Goal: Obtain resource: Download file/media

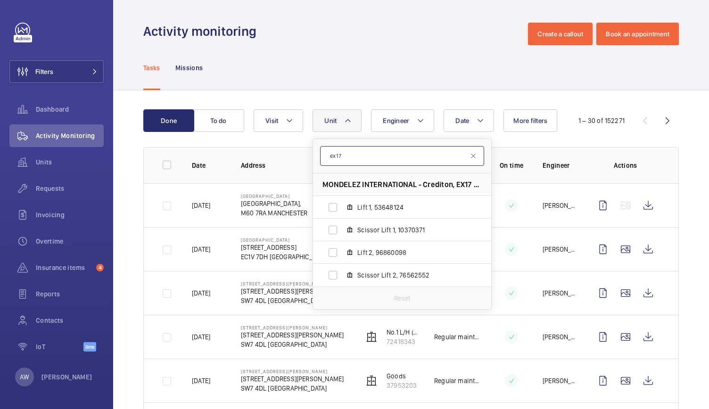
click at [353, 156] on input "ex17" at bounding box center [402, 156] width 164 height 20
type input "e"
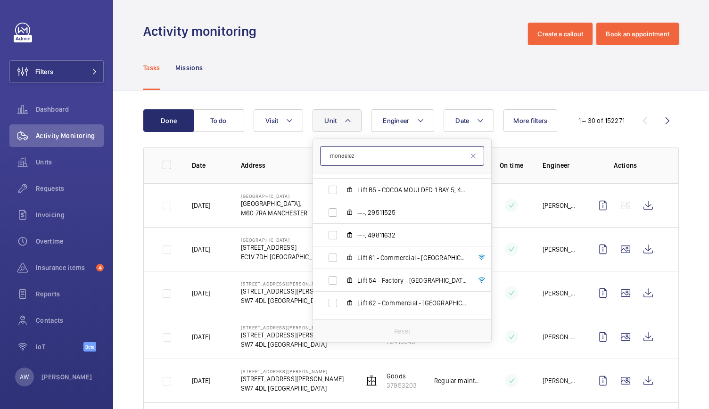
scroll to position [540, 0]
type input "mondelez"
click at [405, 251] on span "Lift 61 - Commercial - [GEOGRAPHIC_DATA], 54323754" at bounding box center [411, 255] width 109 height 9
click at [342, 251] on input "Lift 61 - Commercial - [GEOGRAPHIC_DATA], 54323754" at bounding box center [332, 255] width 19 height 19
checkbox input "true"
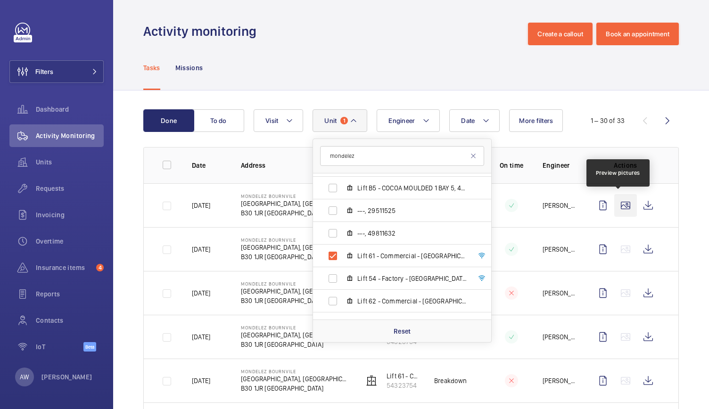
click at [617, 204] on wm-front-icon-button at bounding box center [625, 205] width 23 height 23
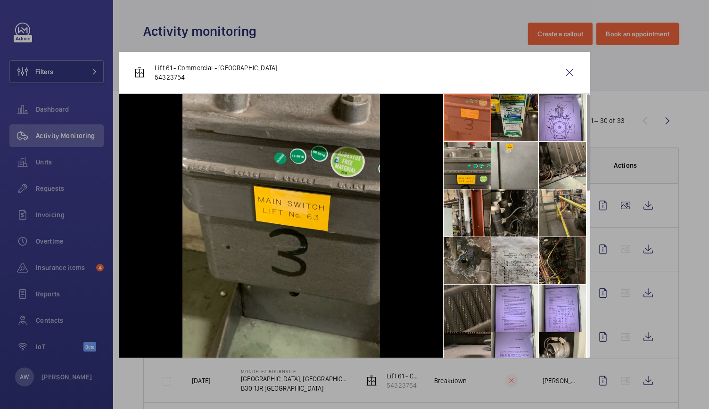
click at [510, 118] on li at bounding box center [514, 117] width 47 height 47
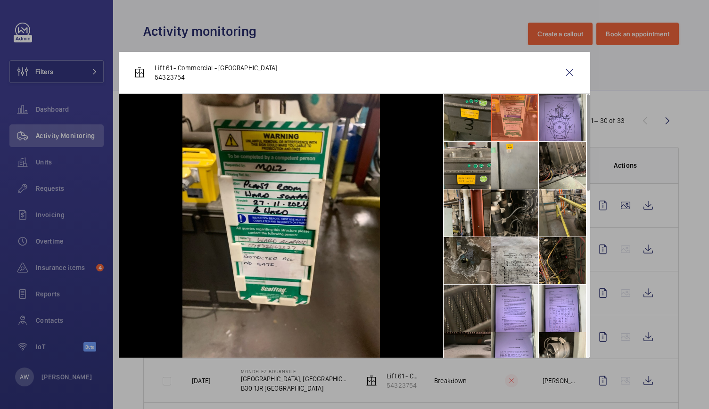
click at [555, 119] on li at bounding box center [562, 117] width 47 height 47
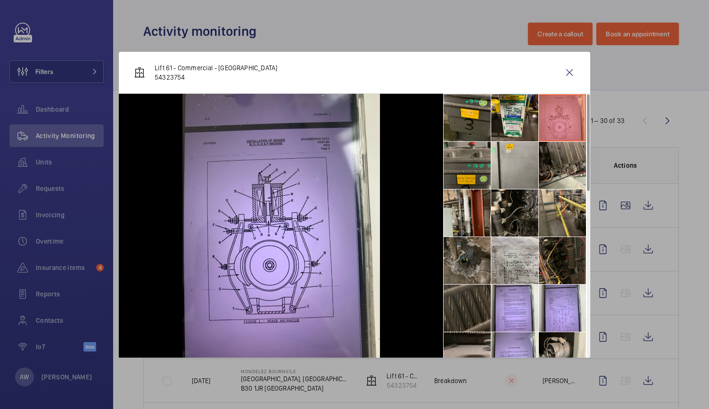
click at [464, 173] on li at bounding box center [466, 165] width 47 height 47
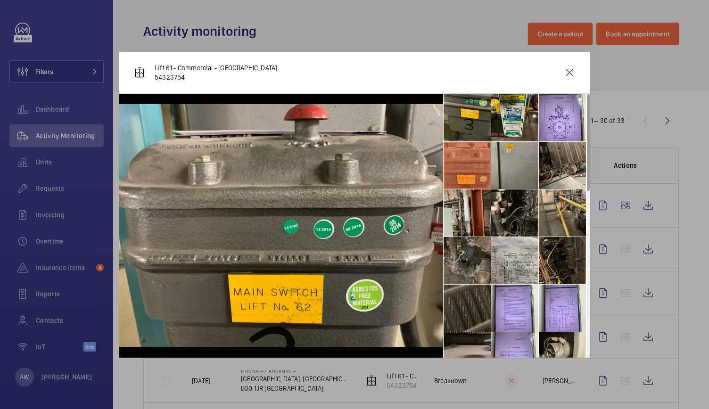
click at [513, 174] on li at bounding box center [514, 165] width 47 height 47
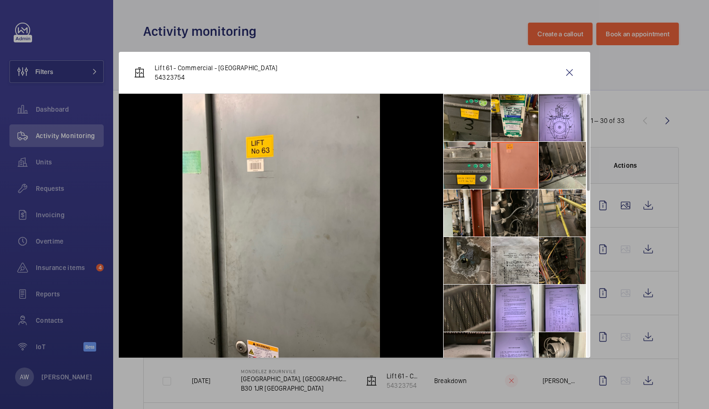
click at [556, 171] on li at bounding box center [562, 165] width 47 height 47
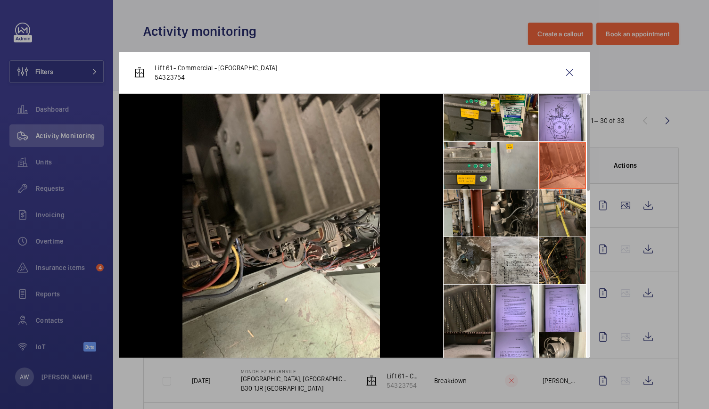
click at [459, 210] on li at bounding box center [466, 212] width 47 height 47
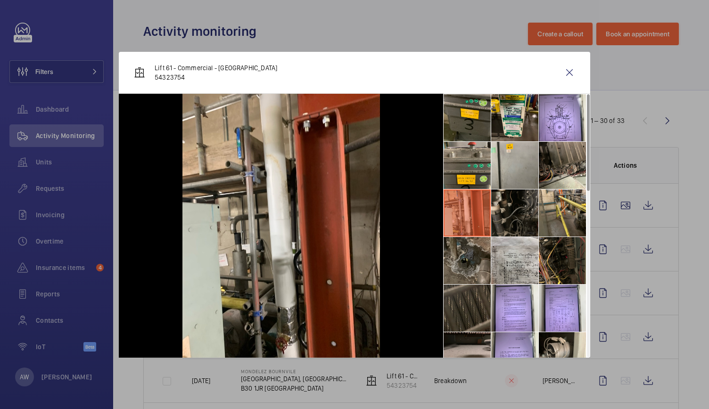
click at [513, 212] on li at bounding box center [514, 212] width 47 height 47
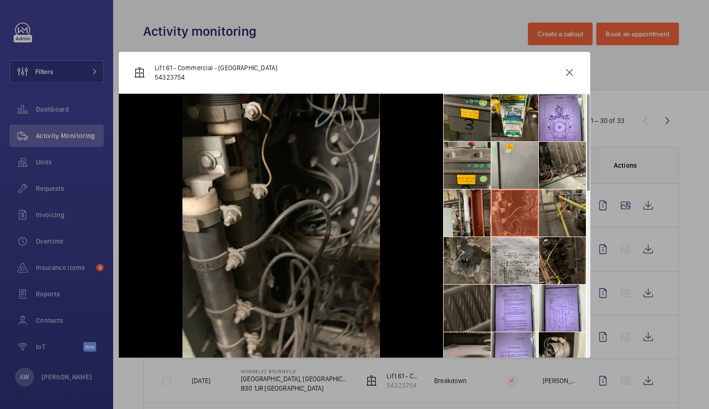
click at [563, 213] on li at bounding box center [562, 212] width 47 height 47
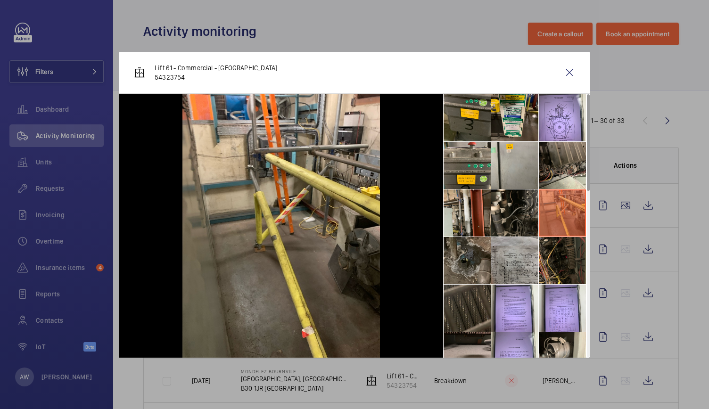
click at [492, 252] on li at bounding box center [514, 260] width 47 height 47
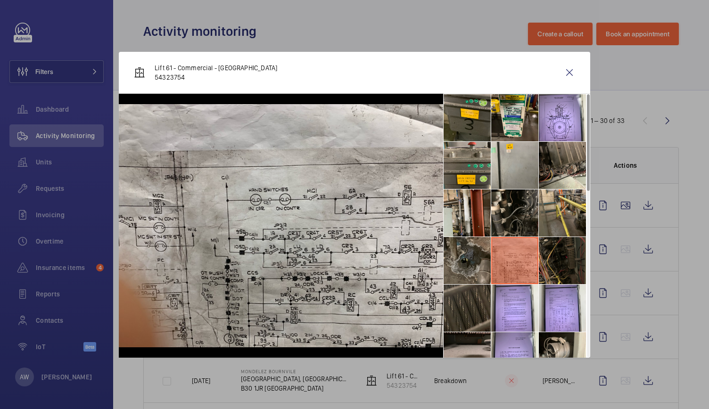
click at [562, 257] on li at bounding box center [562, 260] width 47 height 47
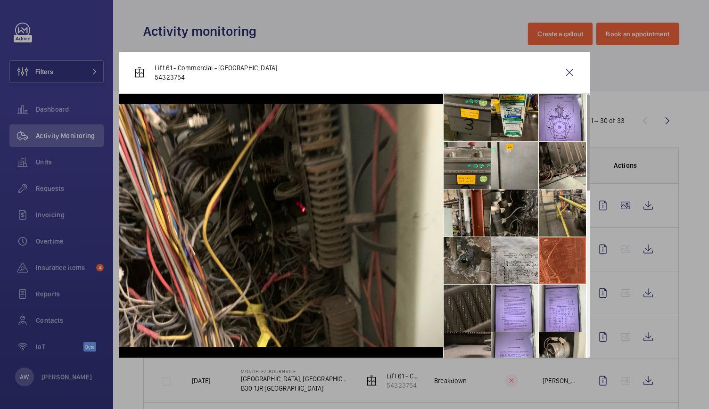
click at [459, 310] on li at bounding box center [466, 308] width 47 height 47
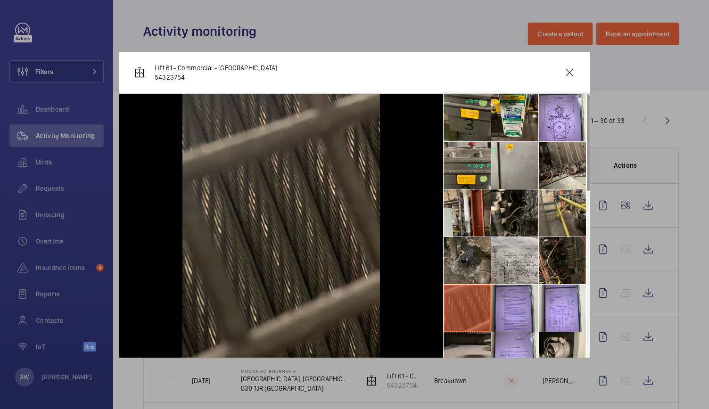
click at [506, 309] on li at bounding box center [514, 308] width 47 height 47
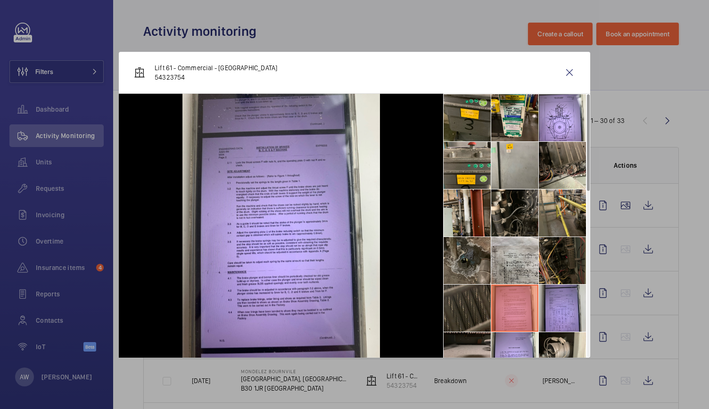
click at [553, 310] on li at bounding box center [562, 308] width 47 height 47
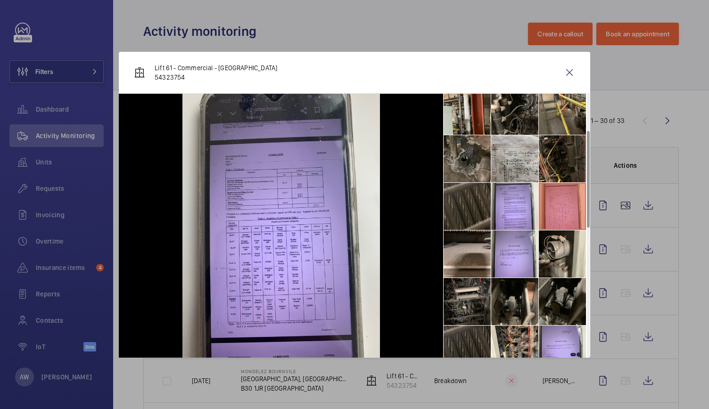
scroll to position [103, 0]
click at [475, 300] on li at bounding box center [466, 300] width 47 height 47
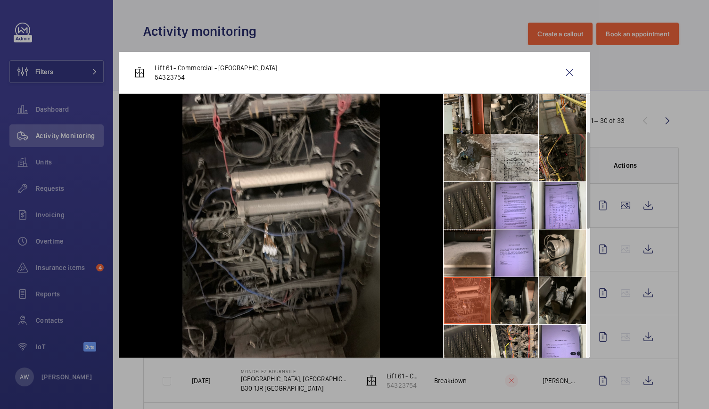
click at [507, 300] on li at bounding box center [514, 300] width 47 height 47
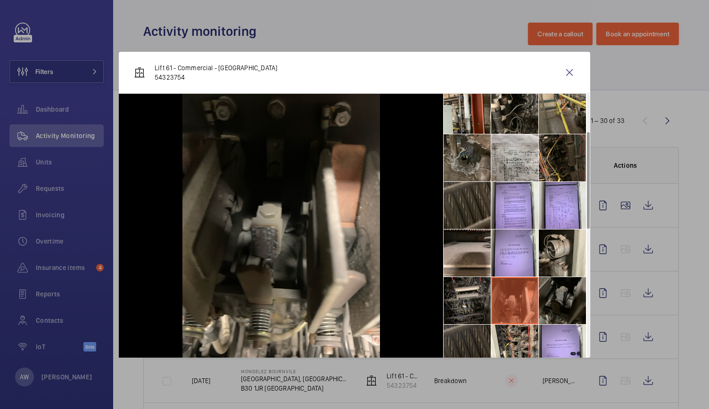
click at [554, 296] on li at bounding box center [562, 300] width 47 height 47
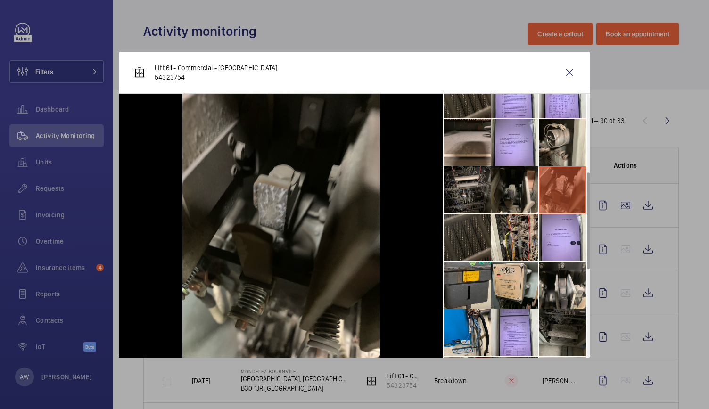
scroll to position [215, 0]
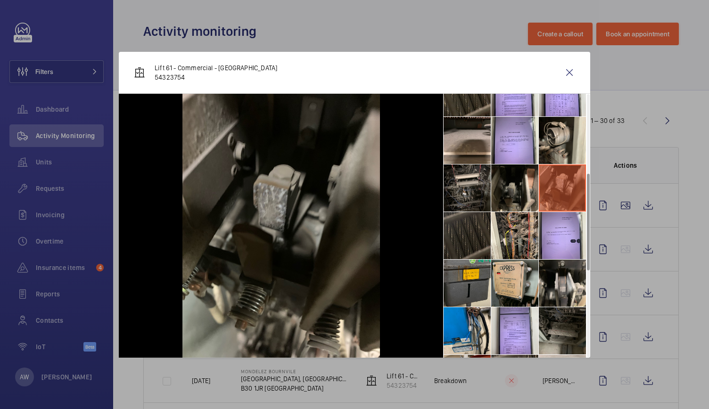
click at [470, 229] on li at bounding box center [466, 235] width 47 height 47
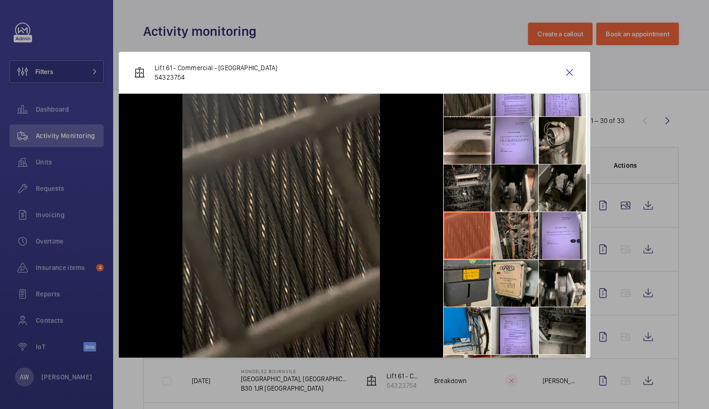
click at [521, 233] on li at bounding box center [514, 235] width 47 height 47
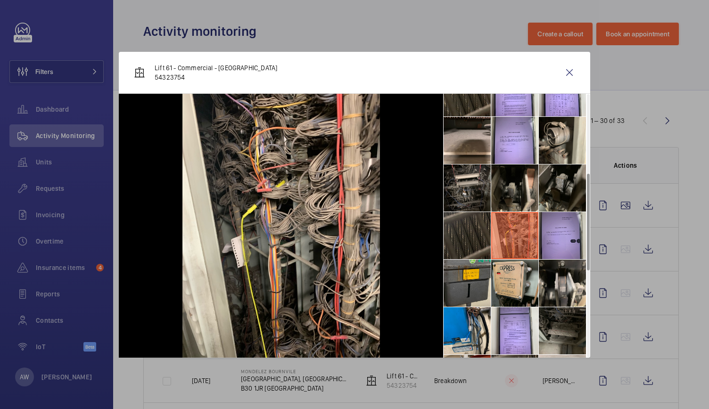
click at [564, 239] on li at bounding box center [562, 235] width 47 height 47
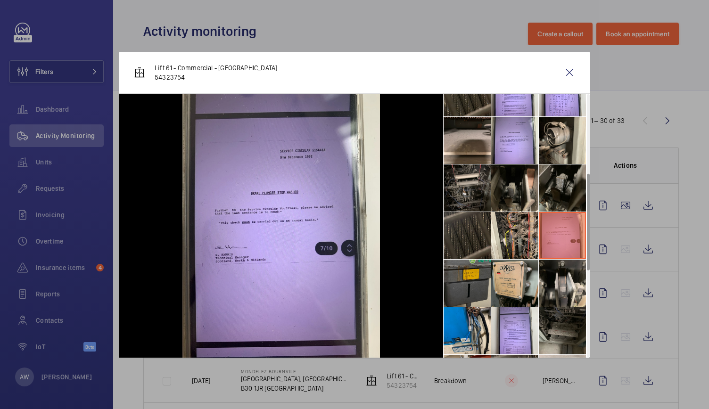
click at [458, 286] on li at bounding box center [466, 283] width 47 height 47
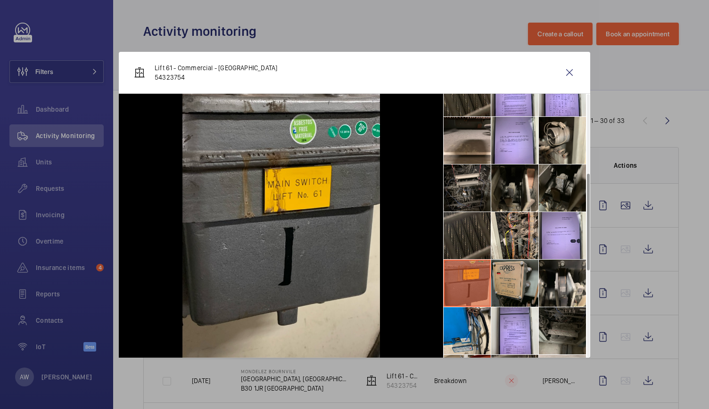
click at [501, 285] on li at bounding box center [514, 283] width 47 height 47
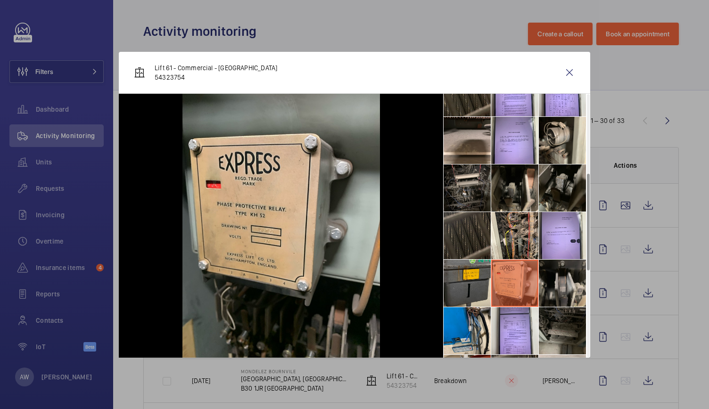
click at [560, 284] on li at bounding box center [562, 283] width 47 height 47
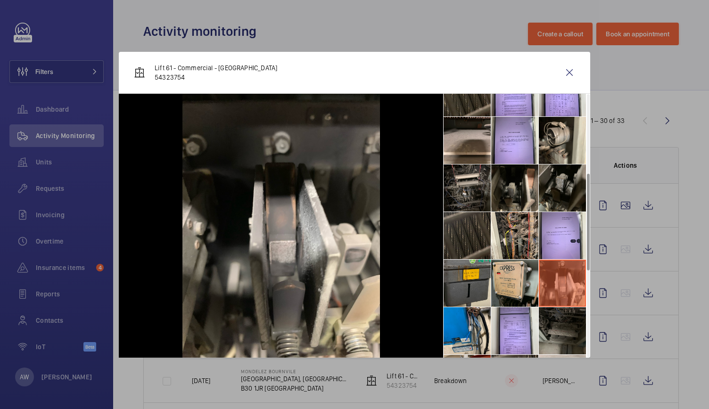
click at [561, 339] on li at bounding box center [562, 330] width 47 height 47
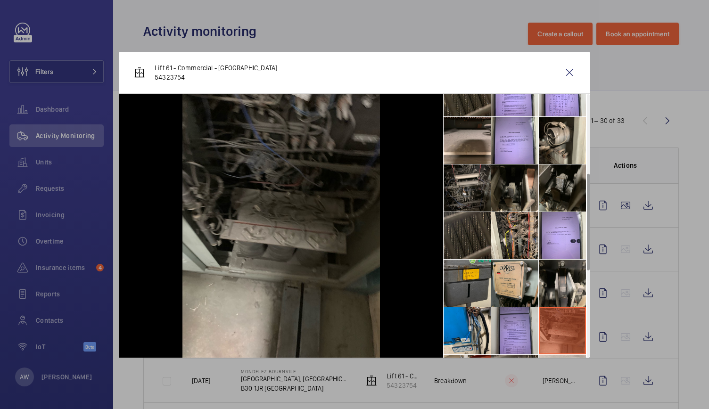
click at [520, 338] on li at bounding box center [514, 330] width 47 height 47
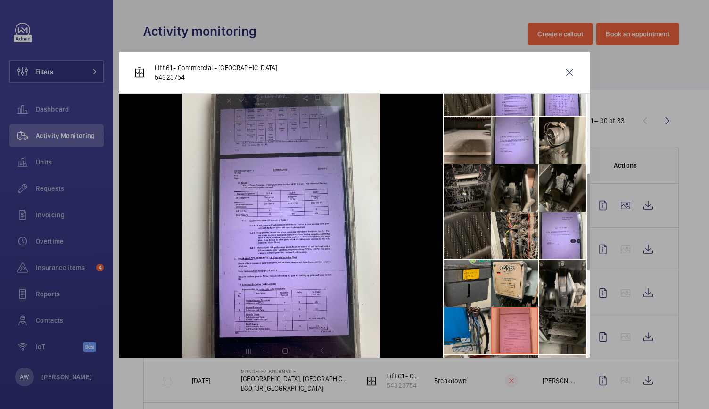
click at [458, 338] on li at bounding box center [466, 330] width 47 height 47
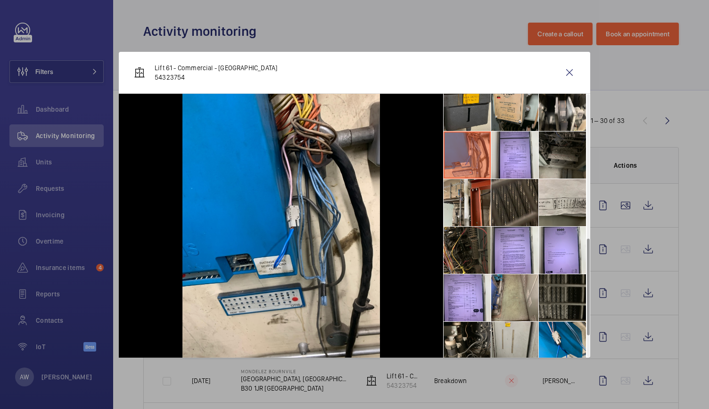
scroll to position [451, 0]
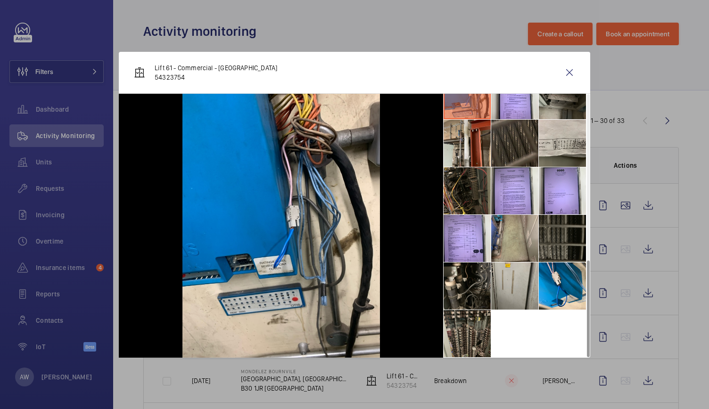
click at [465, 339] on li at bounding box center [466, 333] width 47 height 47
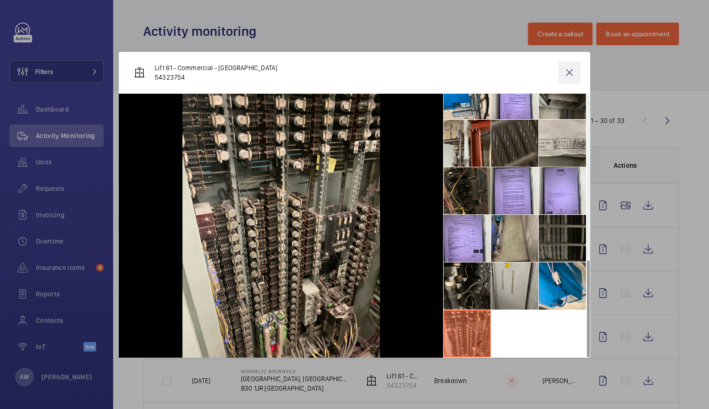
click at [567, 72] on wm-front-icon-button at bounding box center [569, 72] width 23 height 23
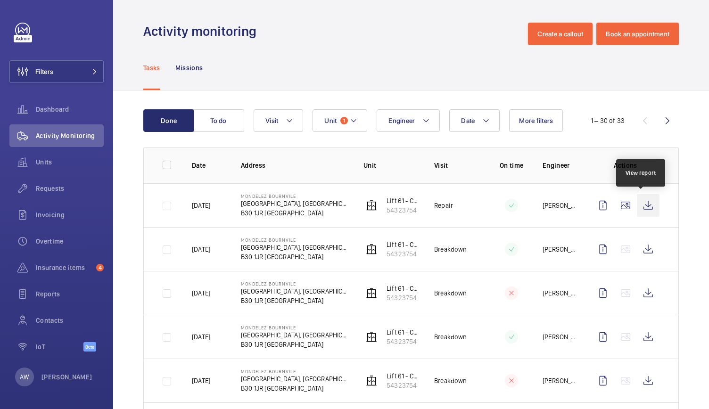
click at [646, 205] on wm-front-icon-button at bounding box center [648, 205] width 23 height 23
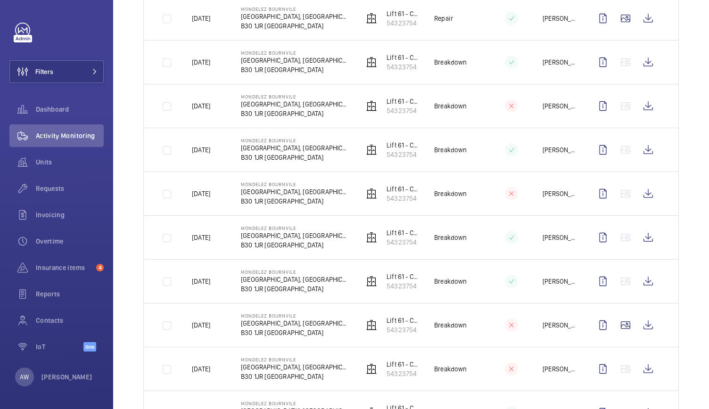
scroll to position [188, 0]
click at [624, 321] on wm-front-icon-button at bounding box center [625, 324] width 23 height 23
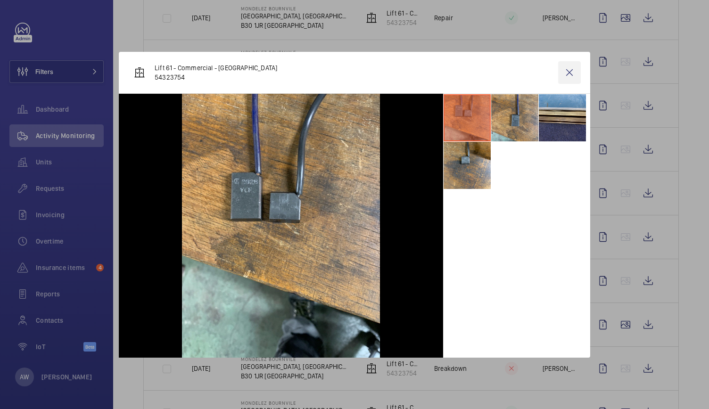
click at [568, 72] on wm-front-icon-button at bounding box center [569, 72] width 23 height 23
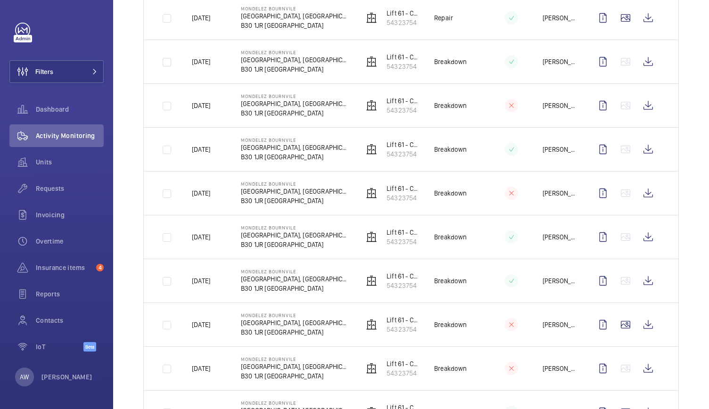
scroll to position [324, 0]
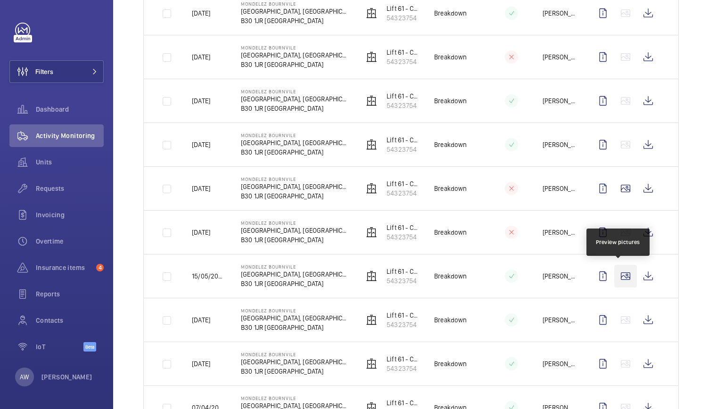
click at [623, 273] on wm-front-icon-button at bounding box center [625, 276] width 23 height 23
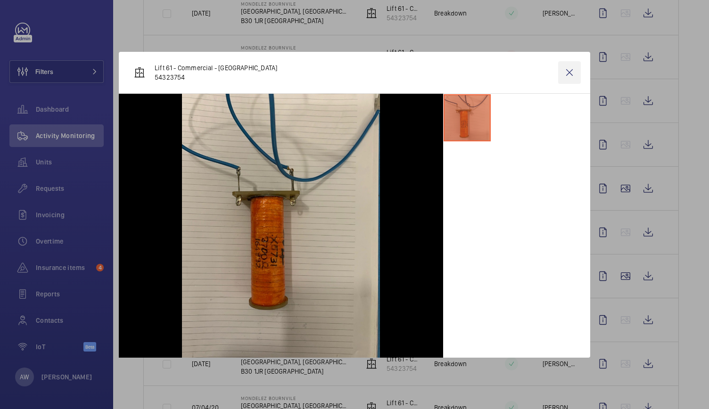
click at [566, 74] on wm-front-icon-button at bounding box center [569, 72] width 23 height 23
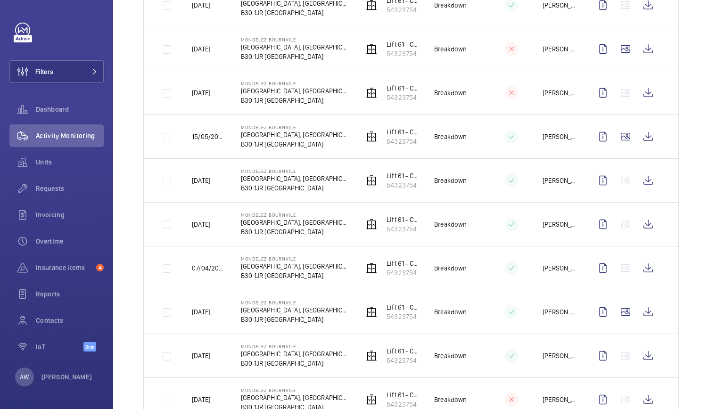
scroll to position [533, 0]
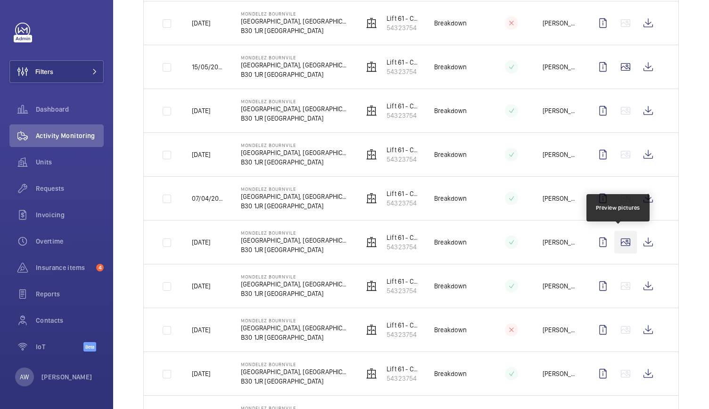
click at [621, 243] on wm-front-icon-button at bounding box center [625, 242] width 23 height 23
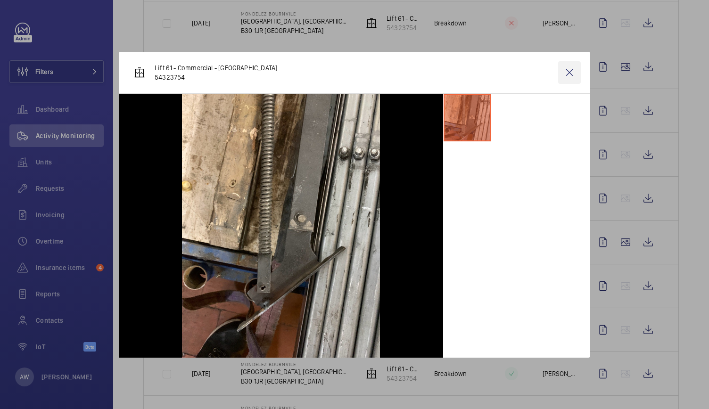
click at [571, 72] on wm-front-icon-button at bounding box center [569, 72] width 23 height 23
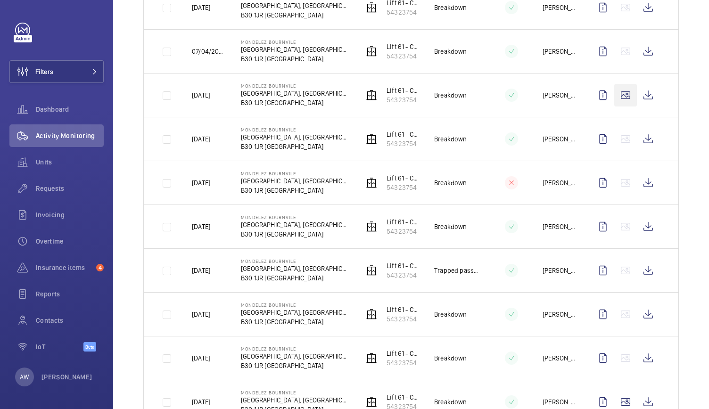
scroll to position [774, 0]
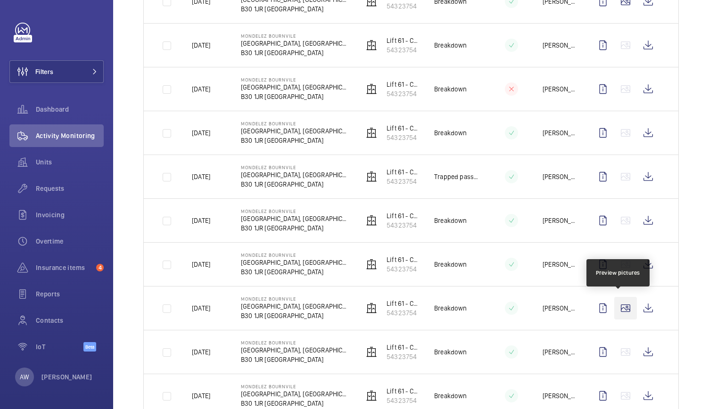
click at [618, 306] on wm-front-icon-button at bounding box center [625, 308] width 23 height 23
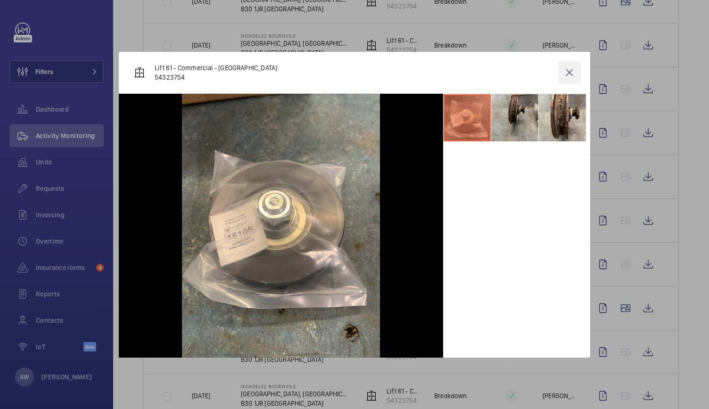
click at [570, 70] on wm-front-icon-button at bounding box center [569, 72] width 23 height 23
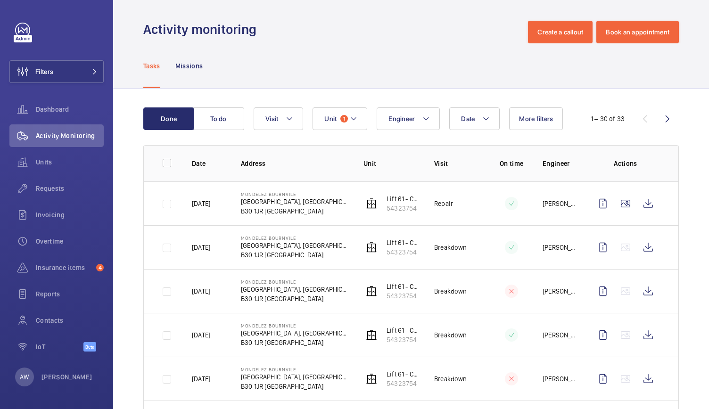
scroll to position [0, 0]
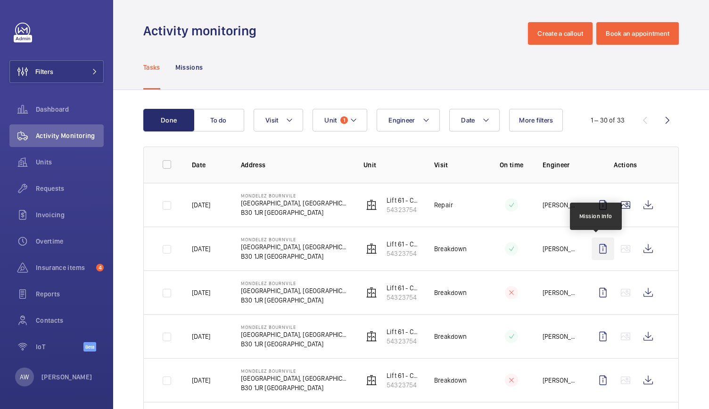
click at [598, 252] on wm-front-icon-button at bounding box center [602, 249] width 23 height 23
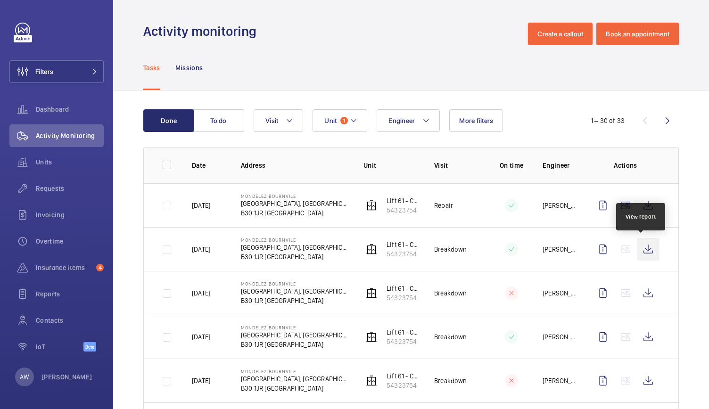
click at [642, 250] on wm-front-icon-button at bounding box center [648, 249] width 23 height 23
click at [353, 116] on mat-icon at bounding box center [354, 120] width 8 height 11
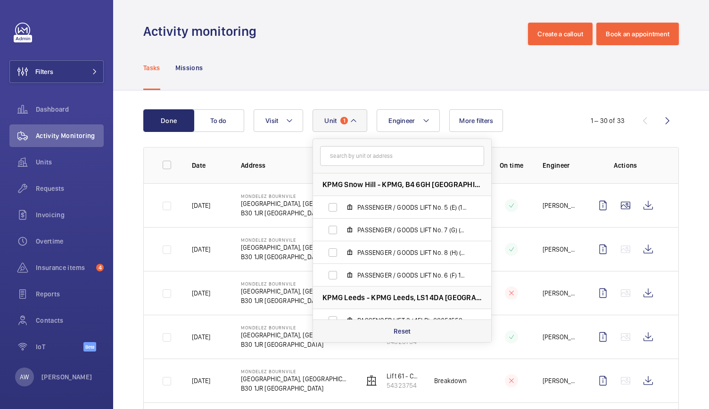
click at [402, 331] on p "Reset" at bounding box center [402, 331] width 17 height 9
